Goal: Information Seeking & Learning: Find specific fact

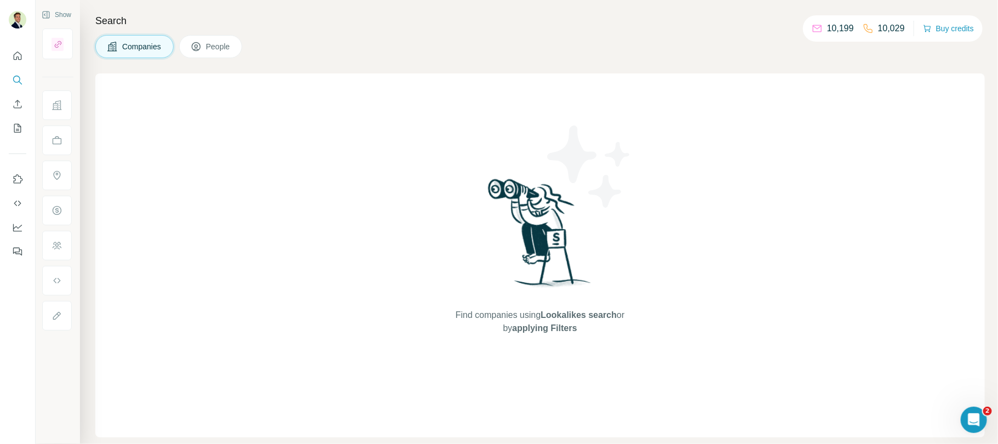
click at [210, 47] on span "People" at bounding box center [218, 46] width 25 height 11
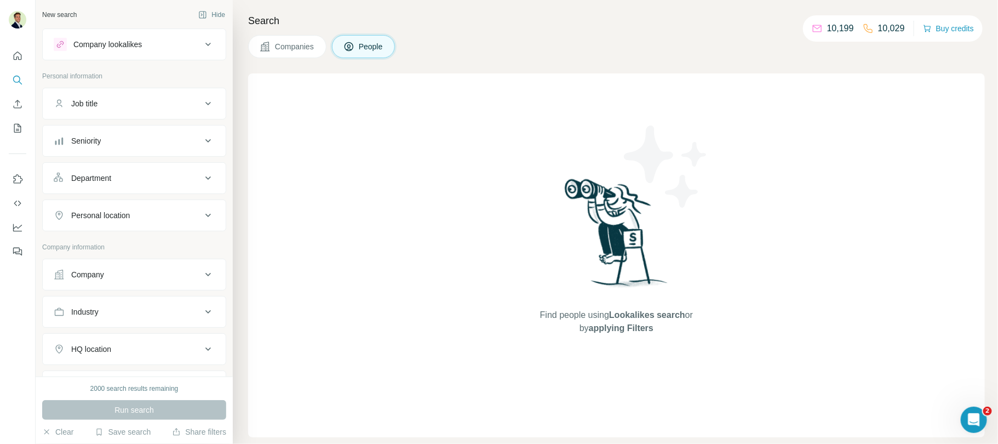
click at [110, 269] on div "Company" at bounding box center [128, 274] width 148 height 11
click at [113, 320] on input "text" at bounding box center [134, 323] width 161 height 20
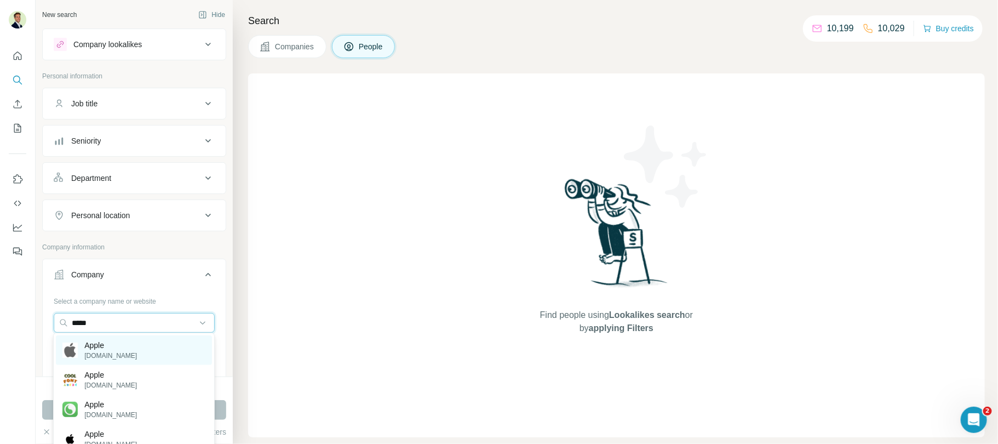
type input "*****"
click at [94, 341] on p "Apple" at bounding box center [110, 344] width 53 height 11
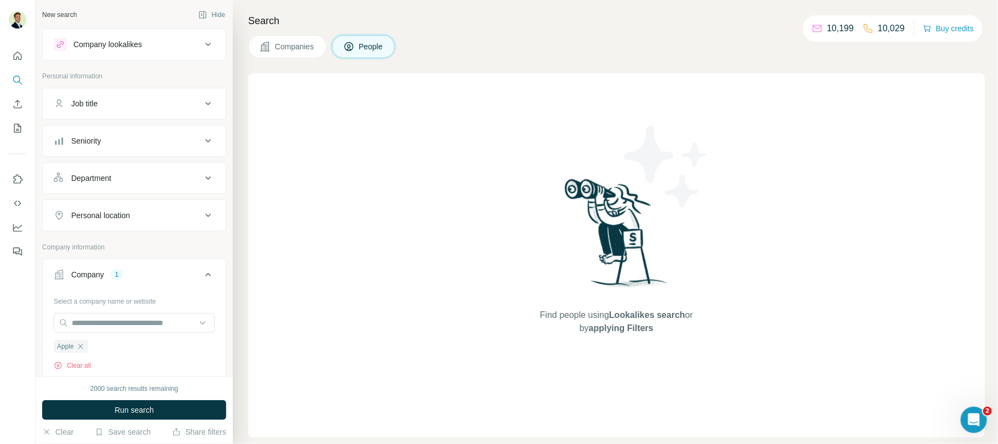
click at [119, 175] on div "Department" at bounding box center [128, 177] width 148 height 11
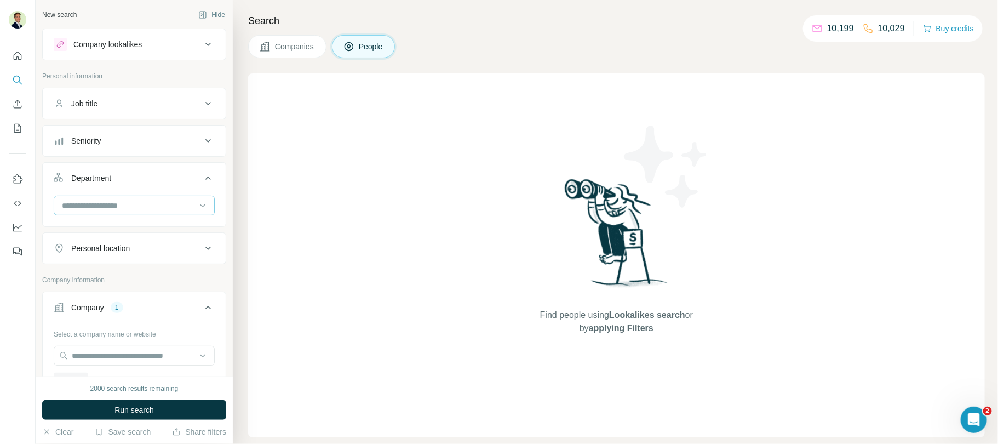
click at [103, 210] on div at bounding box center [128, 205] width 135 height 19
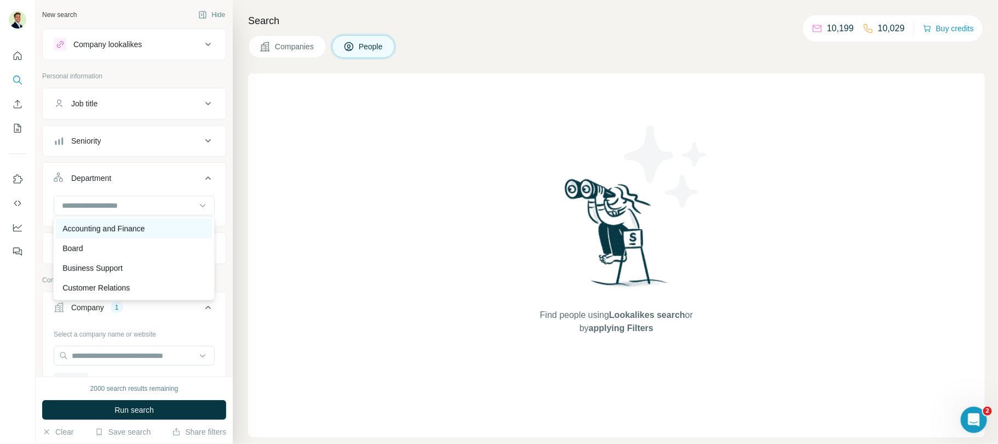
click at [104, 231] on p "Accounting and Finance" at bounding box center [103, 228] width 82 height 11
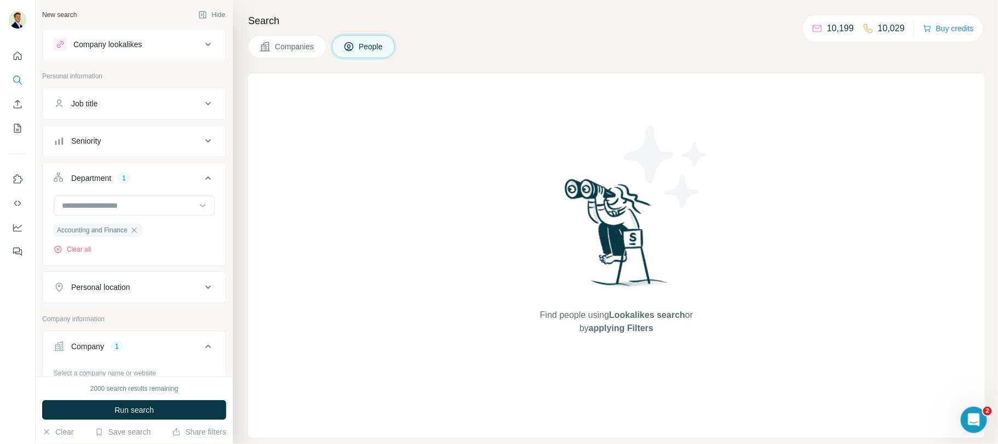
drag, startPoint x: 142, startPoint y: 408, endPoint x: 162, endPoint y: 396, distance: 23.3
click at [142, 408] on span "Run search" at bounding box center [133, 409] width 39 height 11
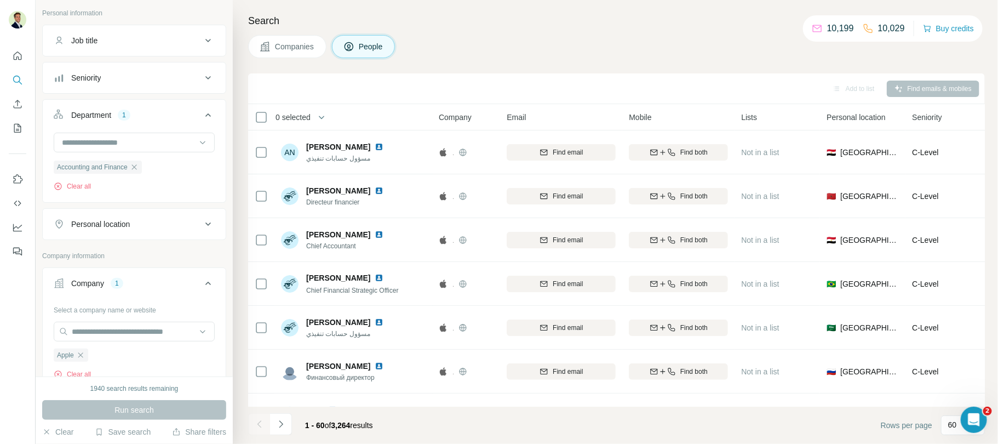
scroll to position [65, 0]
click at [82, 350] on icon "button" at bounding box center [80, 352] width 5 height 5
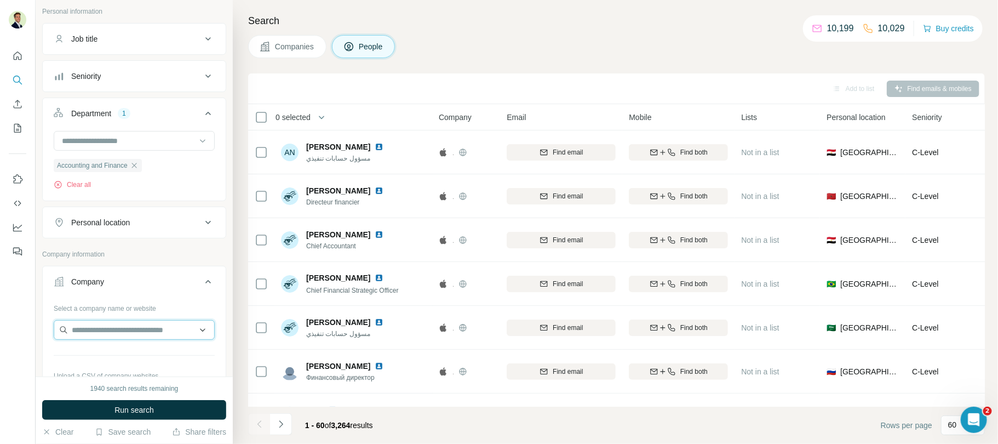
click at [89, 326] on input "text" at bounding box center [134, 330] width 161 height 20
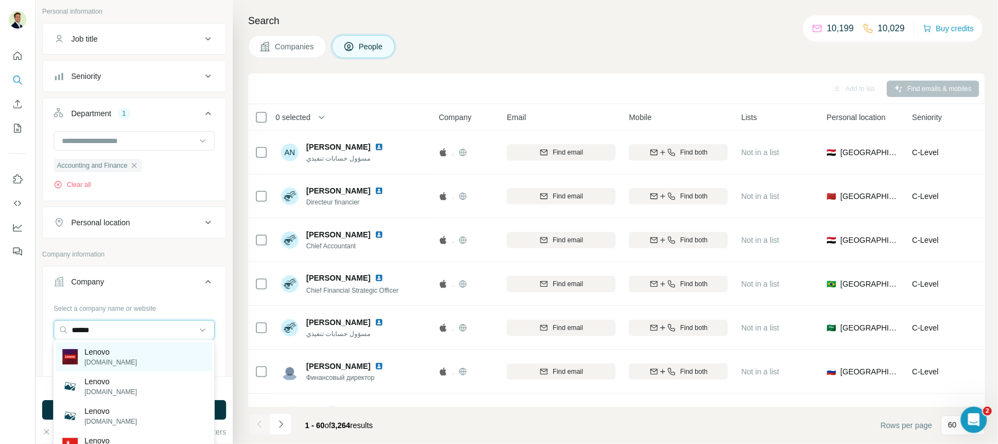
type input "******"
click at [94, 354] on p "Lenovo" at bounding box center [110, 351] width 53 height 11
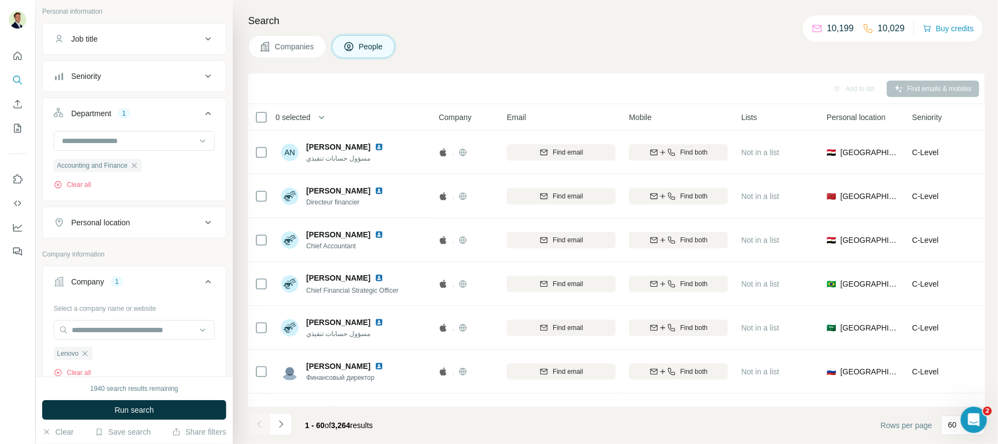
drag, startPoint x: 142, startPoint y: 408, endPoint x: 170, endPoint y: 407, distance: 27.9
click at [142, 408] on span "Run search" at bounding box center [133, 409] width 39 height 11
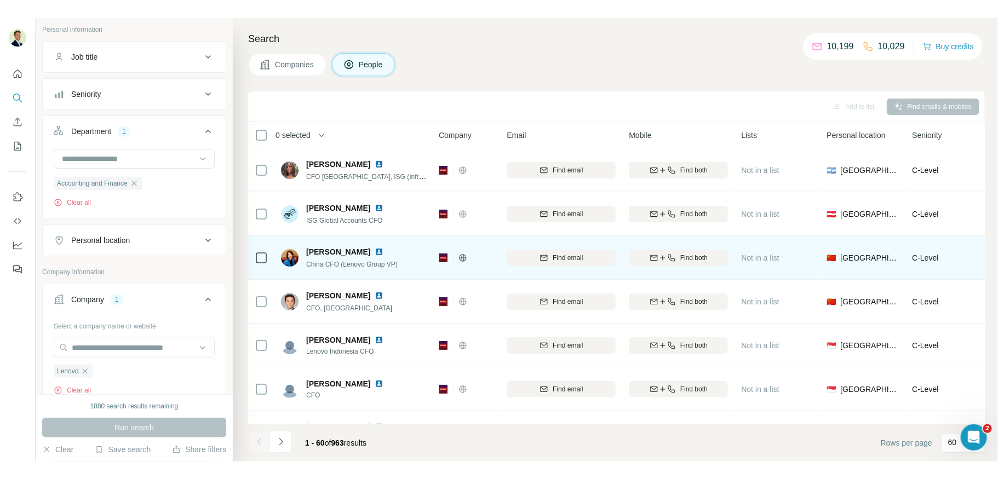
scroll to position [4, 0]
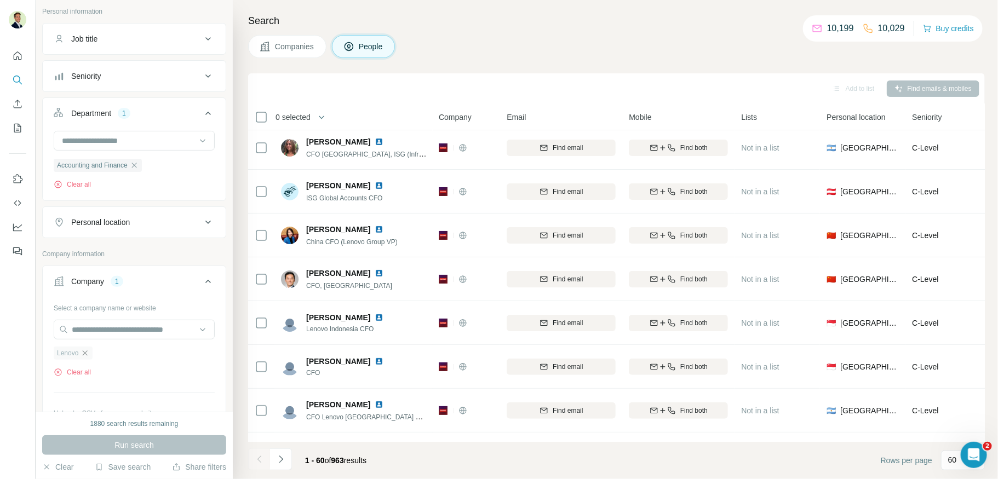
click at [85, 352] on icon "button" at bounding box center [84, 353] width 9 height 9
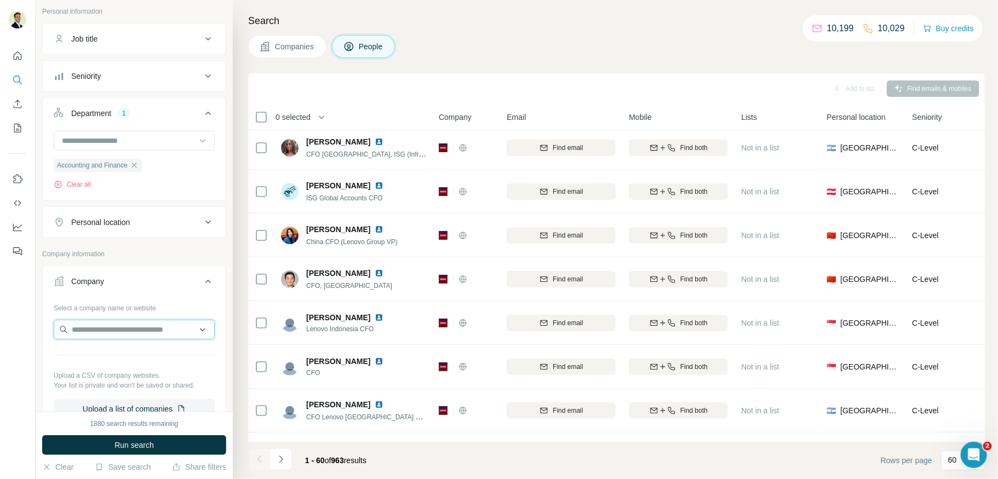
click at [96, 329] on input "text" at bounding box center [134, 330] width 161 height 20
type input "*"
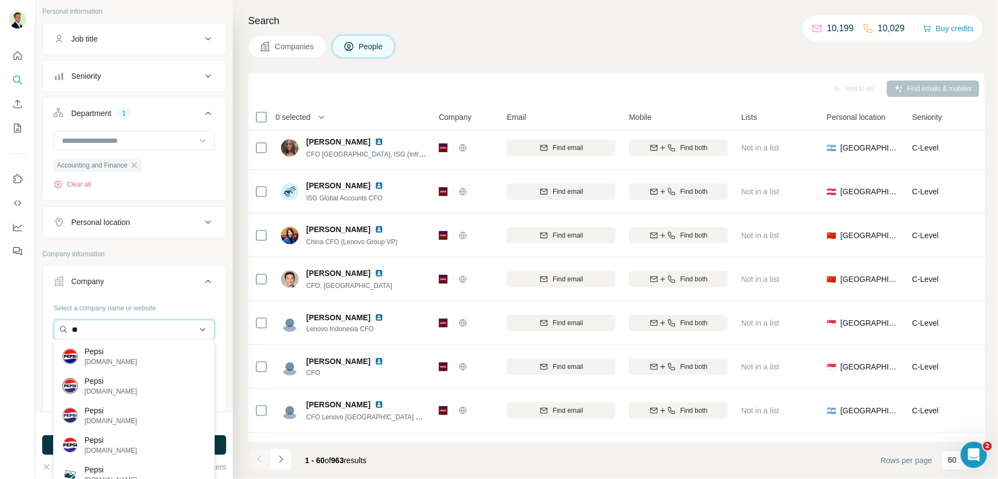
type input "*"
drag, startPoint x: 60, startPoint y: 324, endPoint x: 47, endPoint y: 323, distance: 13.7
click at [47, 323] on div "Select a company name or website ******** Upload a CSV of company websites. You…" at bounding box center [134, 363] width 183 height 129
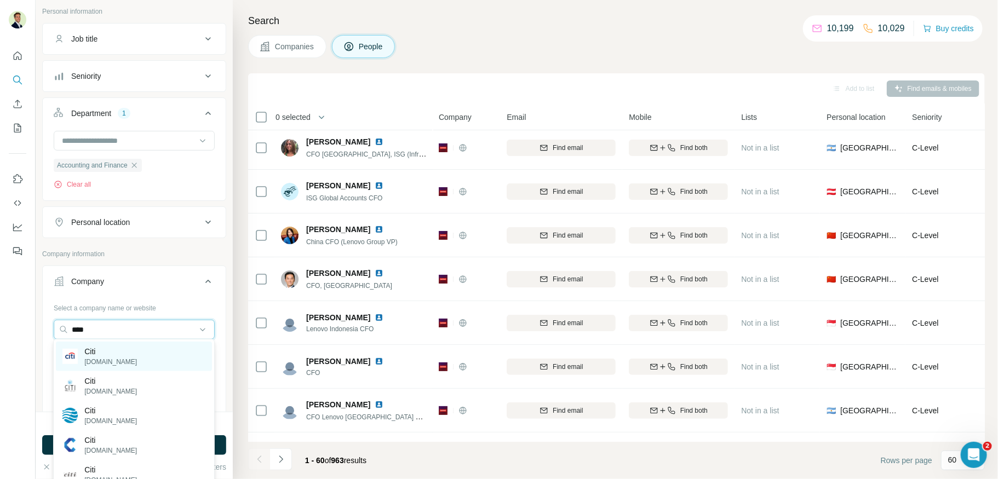
type input "****"
click at [117, 354] on p "Citi" at bounding box center [110, 351] width 53 height 11
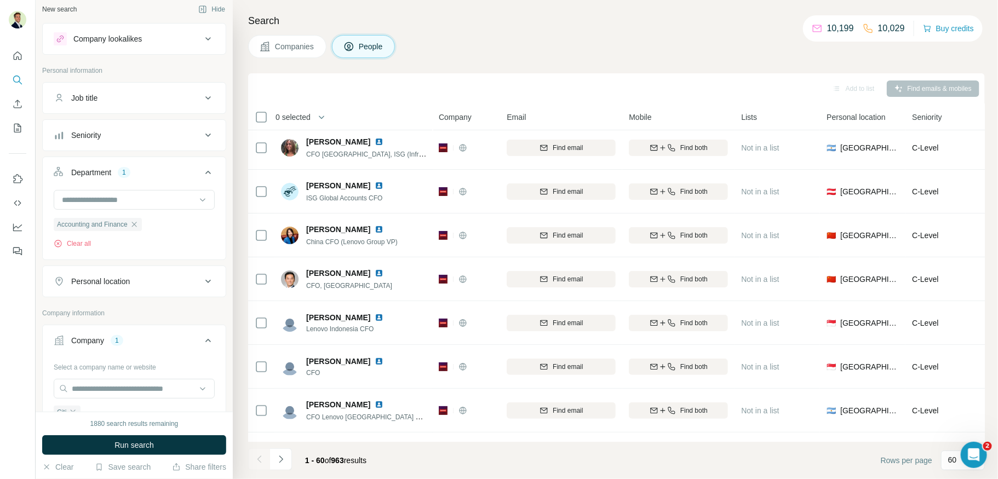
scroll to position [2, 0]
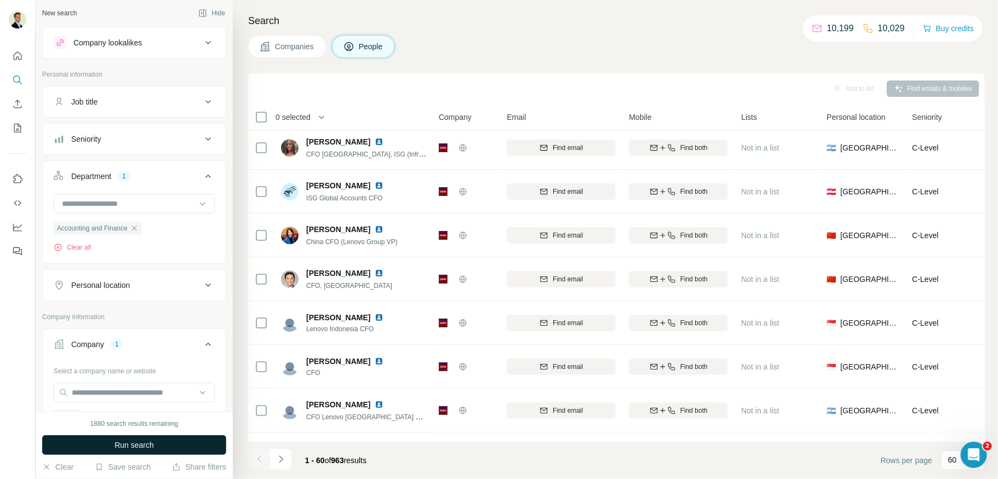
click at [133, 444] on span "Run search" at bounding box center [133, 445] width 39 height 11
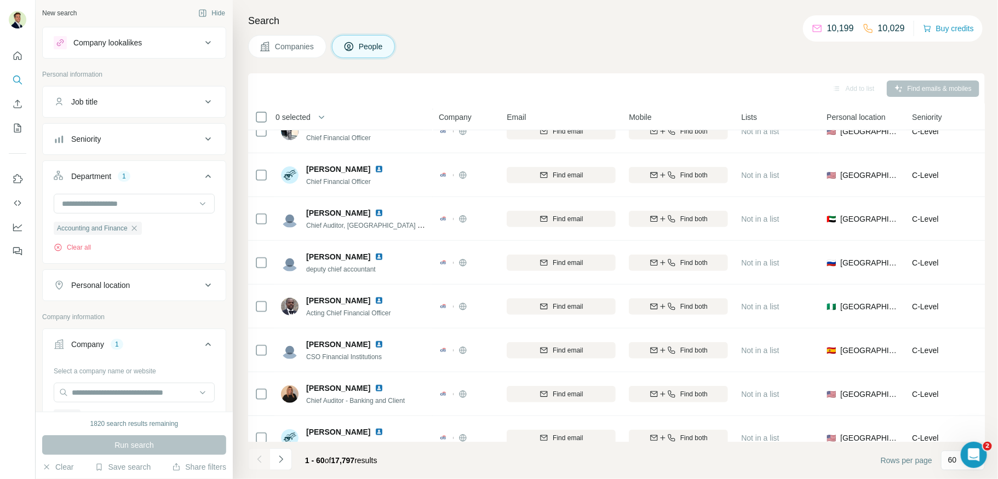
scroll to position [0, 0]
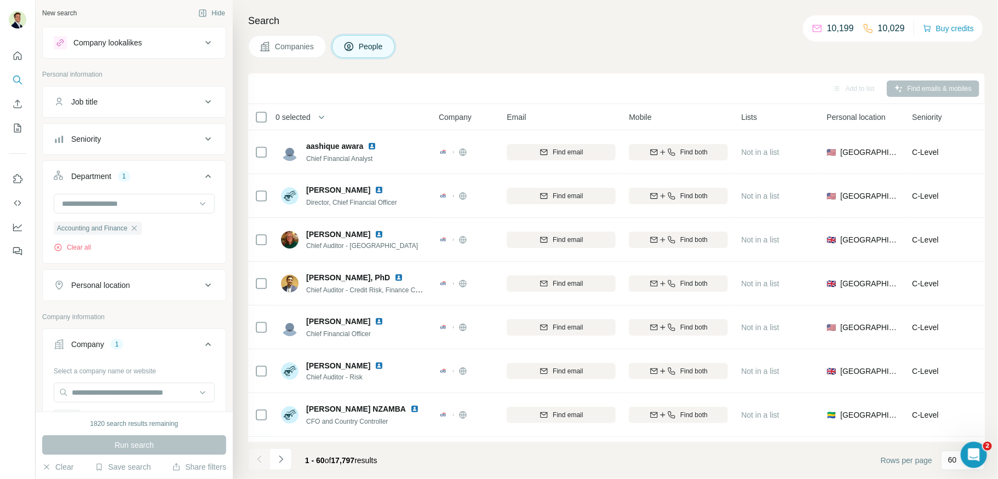
click at [137, 228] on icon "button" at bounding box center [134, 228] width 9 height 9
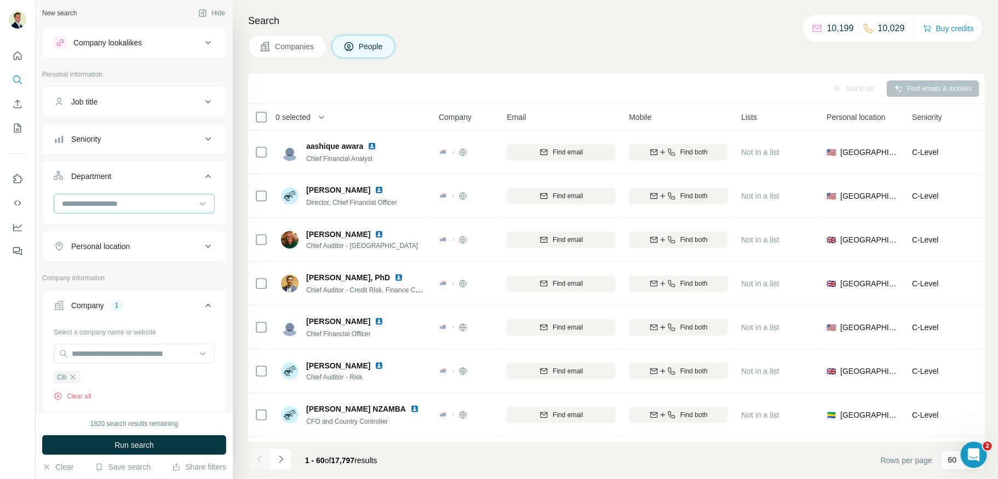
click at [143, 203] on input at bounding box center [128, 204] width 135 height 12
click at [87, 232] on div "HR" at bounding box center [133, 228] width 143 height 11
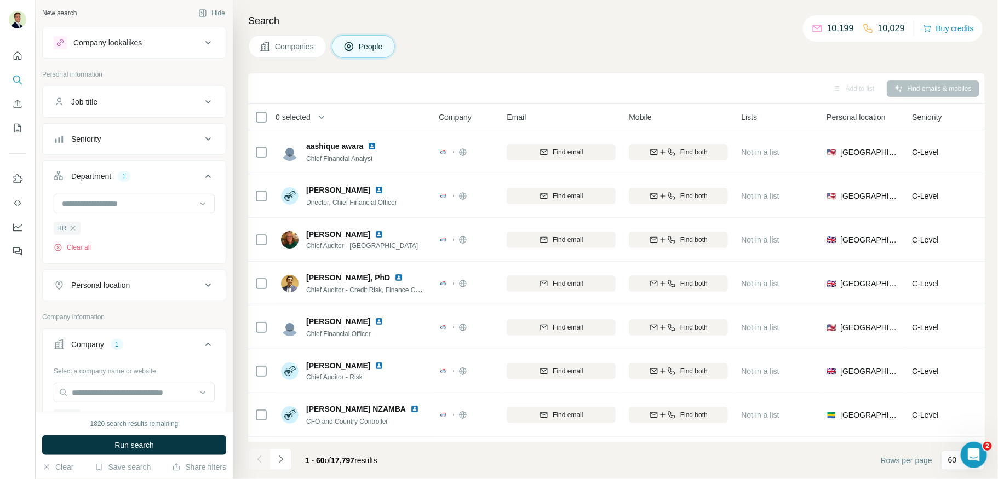
click at [139, 446] on span "Run search" at bounding box center [133, 445] width 39 height 11
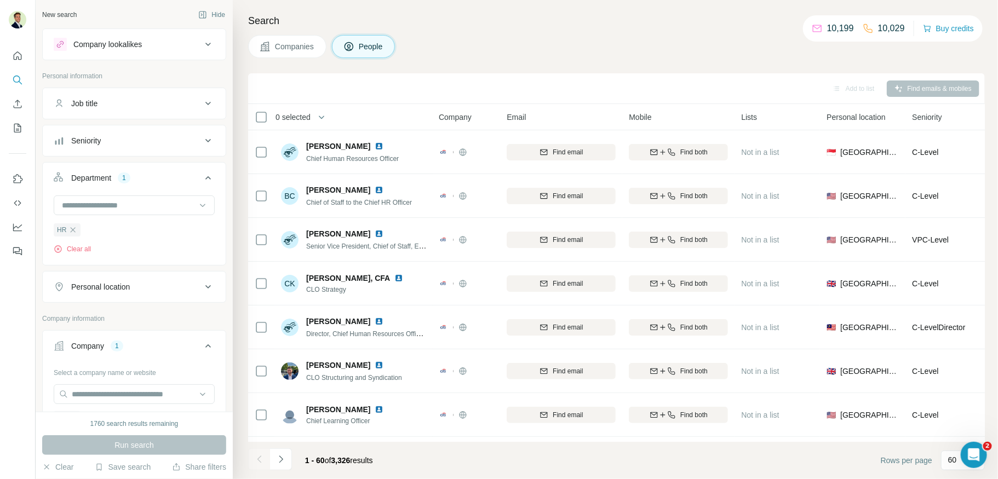
click at [111, 140] on div "Seniority" at bounding box center [128, 140] width 148 height 11
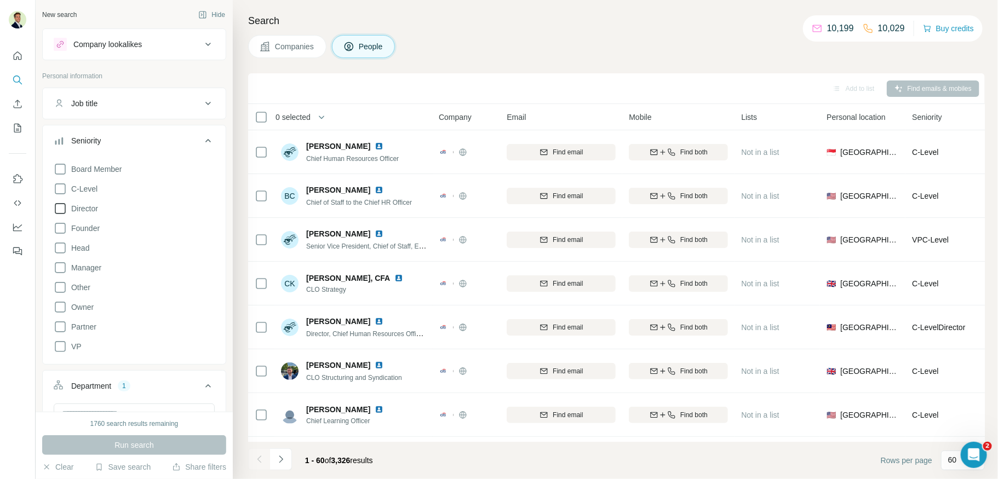
click at [60, 206] on icon at bounding box center [60, 208] width 13 height 13
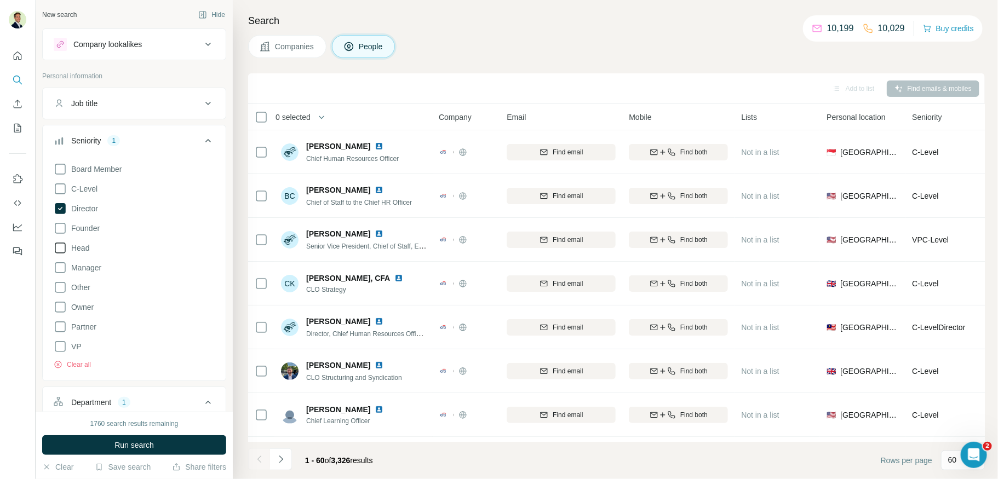
click at [61, 249] on icon at bounding box center [60, 247] width 13 height 13
click at [60, 269] on icon at bounding box center [60, 267] width 13 height 13
click at [59, 345] on icon at bounding box center [60, 346] width 13 height 13
click at [135, 445] on span "Run search" at bounding box center [133, 445] width 39 height 11
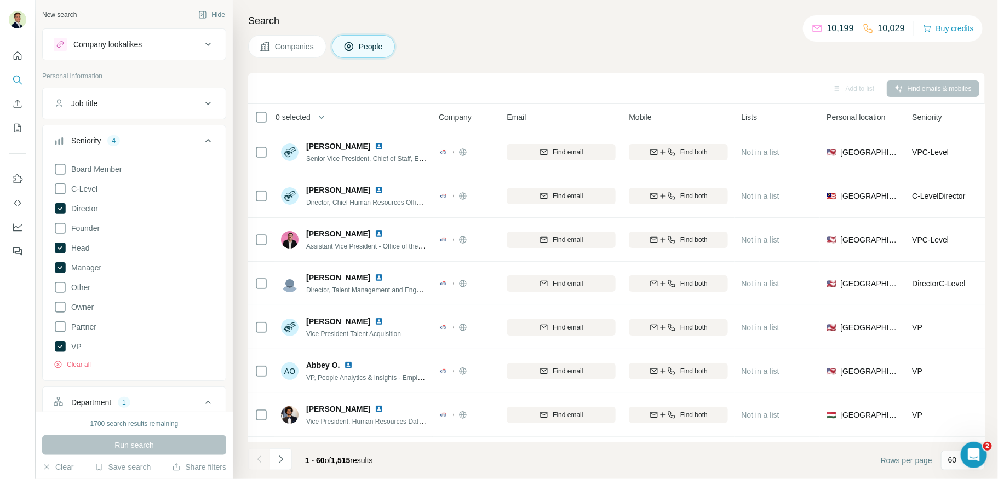
click at [101, 102] on div "Job title" at bounding box center [128, 103] width 148 height 11
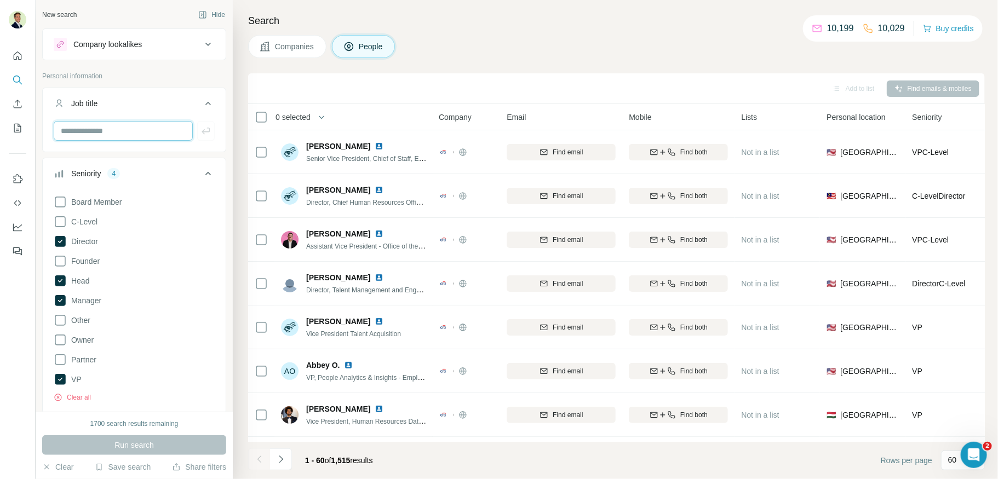
click at [93, 134] on input "text" at bounding box center [123, 131] width 139 height 20
type input "**********"
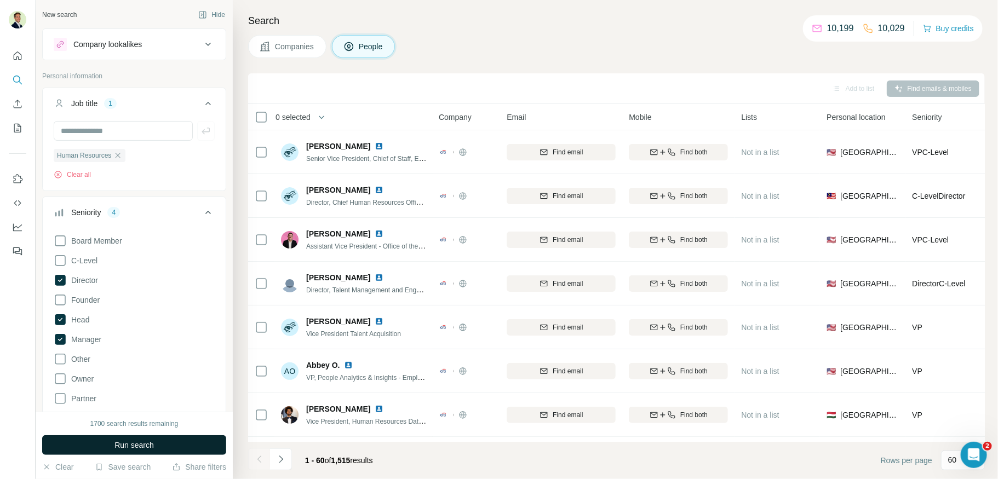
click at [125, 447] on span "Run search" at bounding box center [133, 445] width 39 height 11
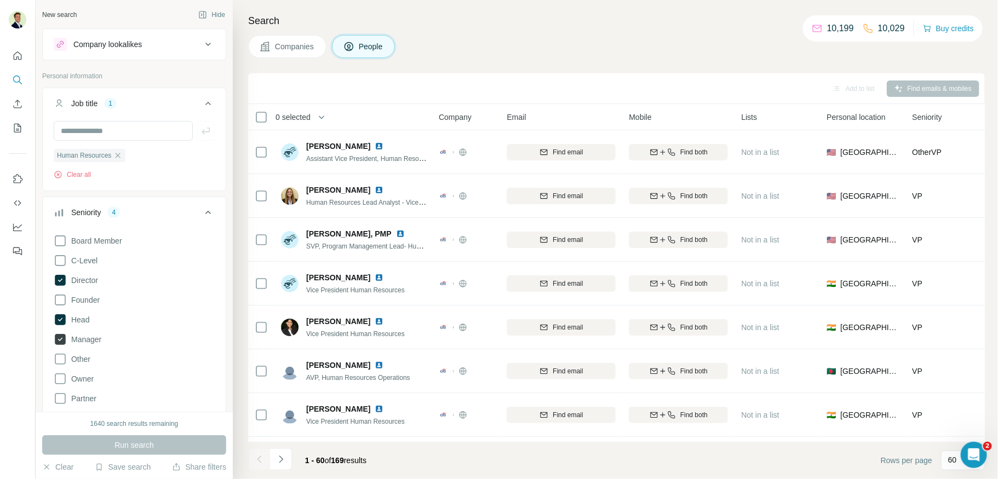
click at [59, 337] on icon at bounding box center [60, 339] width 11 height 11
click at [60, 314] on icon at bounding box center [60, 319] width 11 height 11
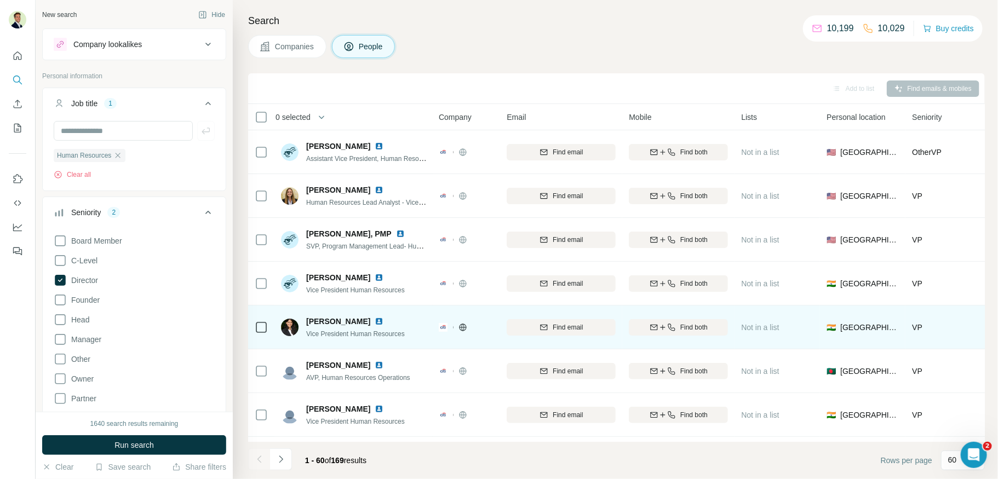
scroll to position [14, 0]
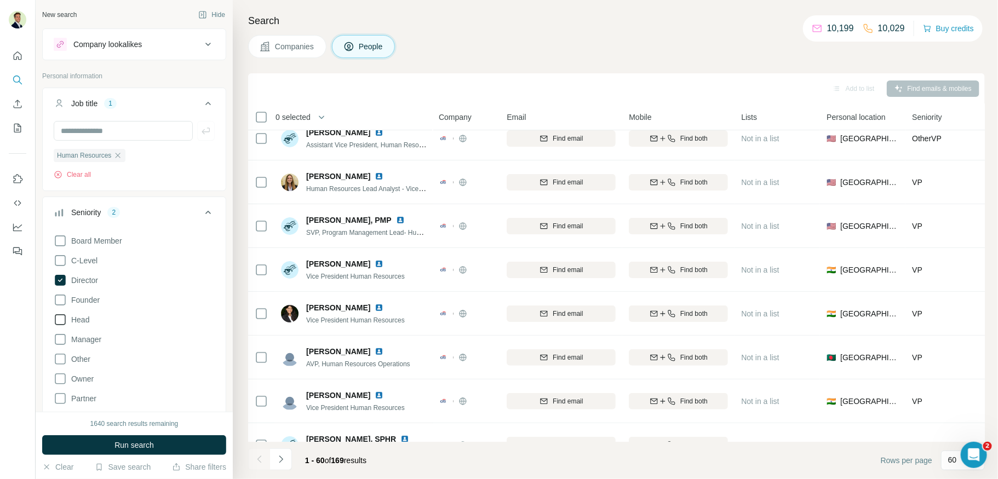
click at [60, 319] on icon at bounding box center [60, 319] width 13 height 13
drag, startPoint x: 59, startPoint y: 339, endPoint x: 71, endPoint y: 338, distance: 12.1
click at [59, 339] on icon at bounding box center [60, 339] width 13 height 13
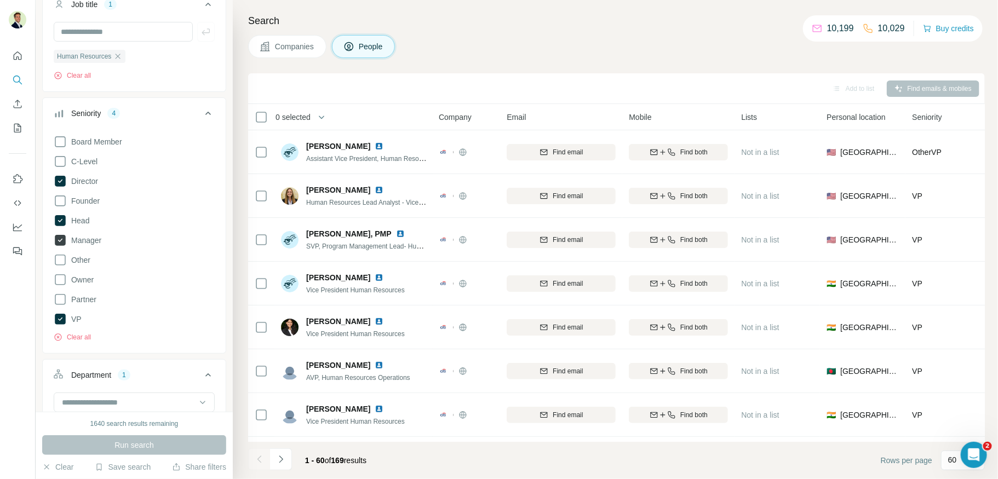
scroll to position [110, 0]
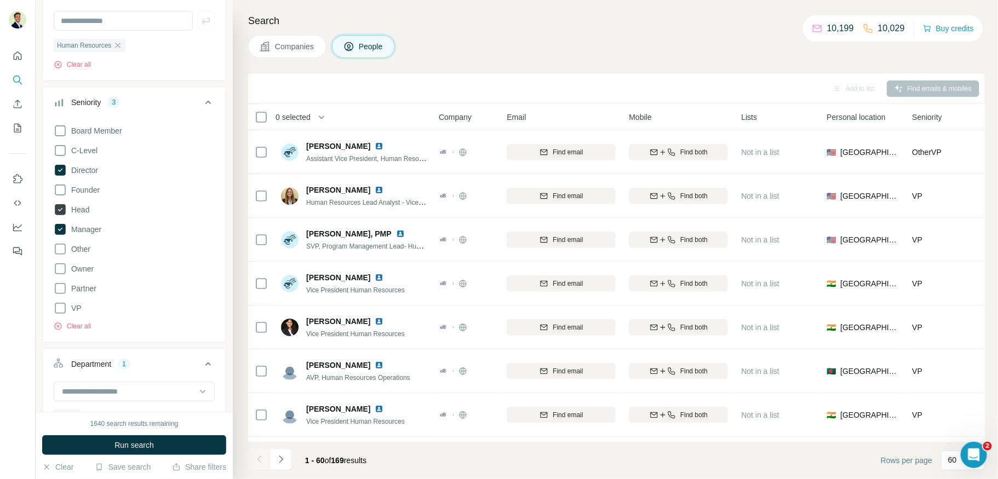
drag, startPoint x: 58, startPoint y: 228, endPoint x: 60, endPoint y: 213, distance: 15.4
click at [58, 228] on icon at bounding box center [60, 229] width 4 height 3
click at [59, 210] on icon at bounding box center [60, 209] width 4 height 3
click at [61, 170] on icon at bounding box center [60, 170] width 11 height 11
drag, startPoint x: 72, startPoint y: 395, endPoint x: 79, endPoint y: 392, distance: 7.8
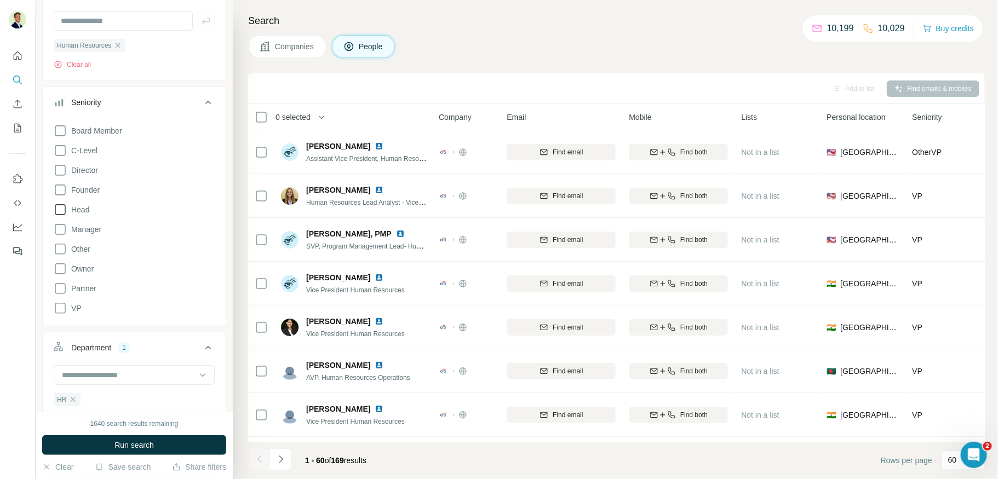
click at [72, 395] on icon "button" at bounding box center [72, 399] width 9 height 9
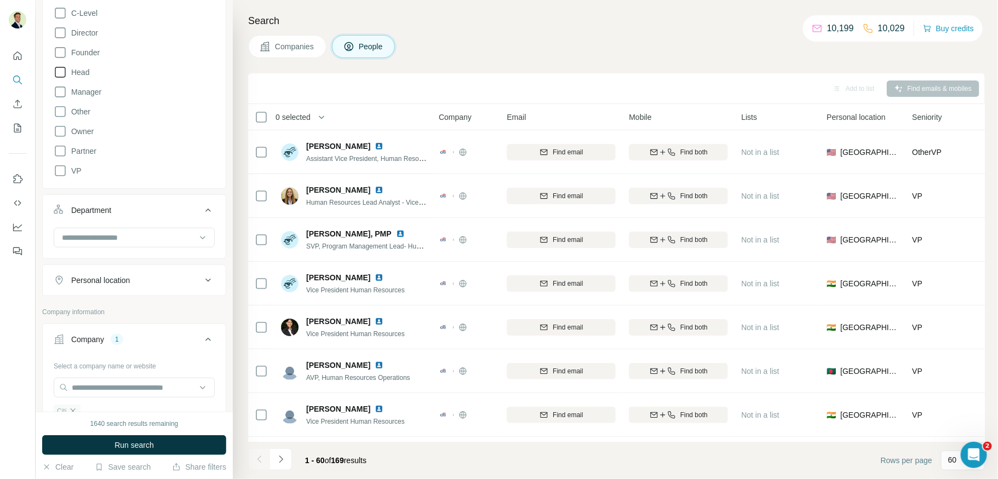
click at [72, 408] on icon "button" at bounding box center [73, 410] width 5 height 5
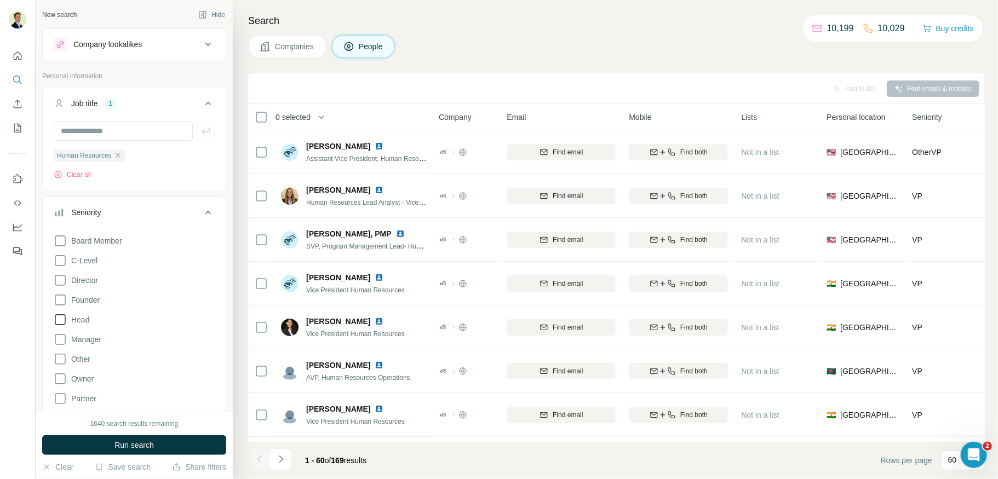
click at [120, 153] on icon "button" at bounding box center [118, 155] width 5 height 5
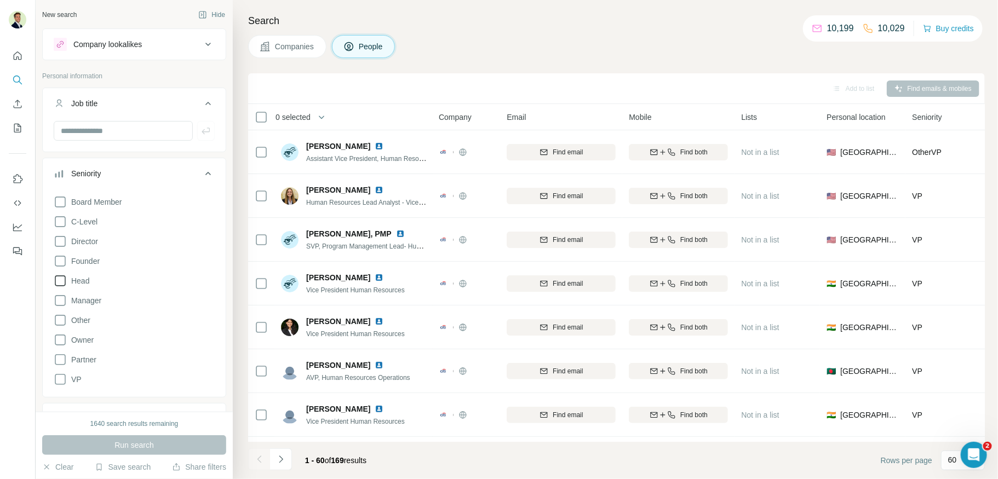
click at [193, 172] on div "Seniority" at bounding box center [128, 173] width 148 height 11
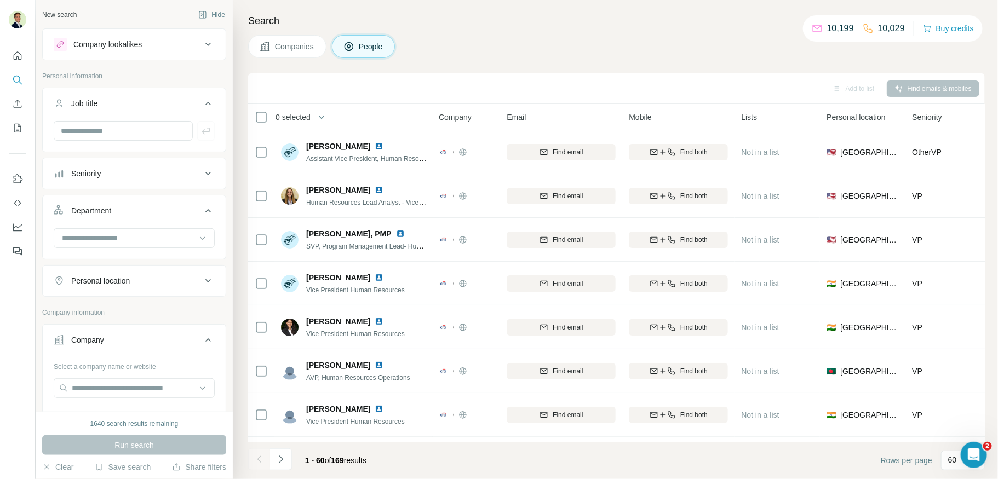
click at [137, 101] on div "Job title" at bounding box center [128, 103] width 148 height 11
